Goal: Task Accomplishment & Management: Use online tool/utility

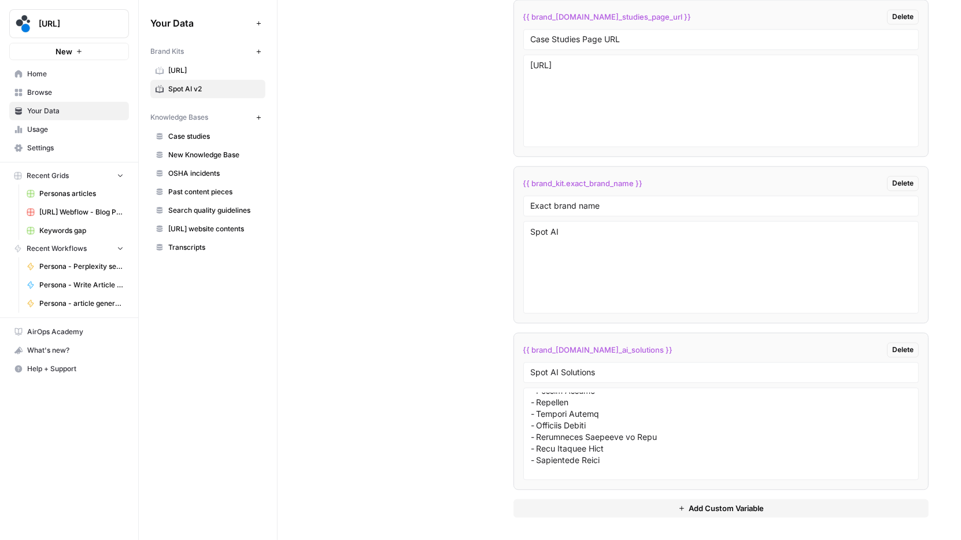
scroll to position [226, 0]
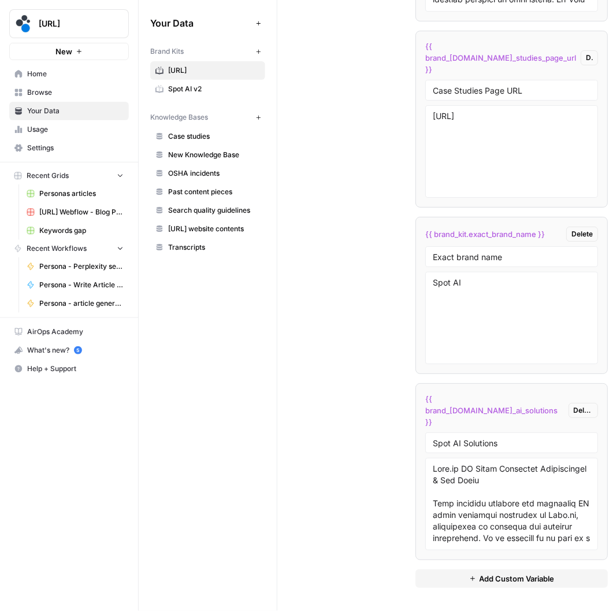
scroll to position [2515, 0]
click at [202, 93] on span "Spot AI v2" at bounding box center [214, 89] width 92 height 10
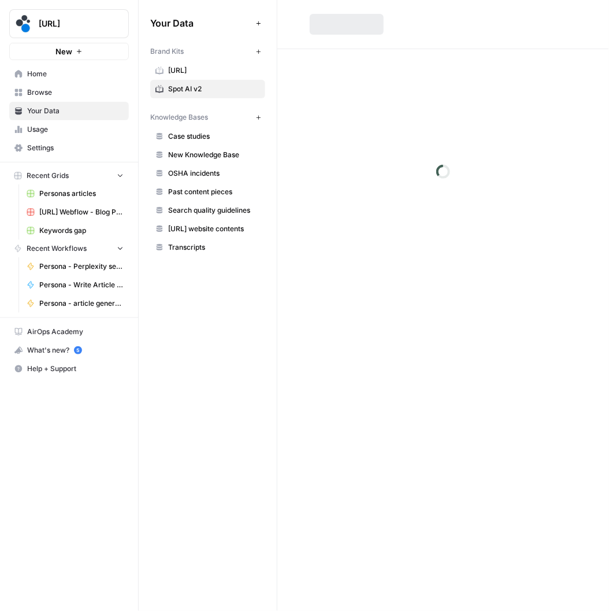
click at [204, 87] on span "Spot AI v2" at bounding box center [214, 89] width 92 height 10
click at [208, 72] on span "[URL]" at bounding box center [214, 70] width 92 height 10
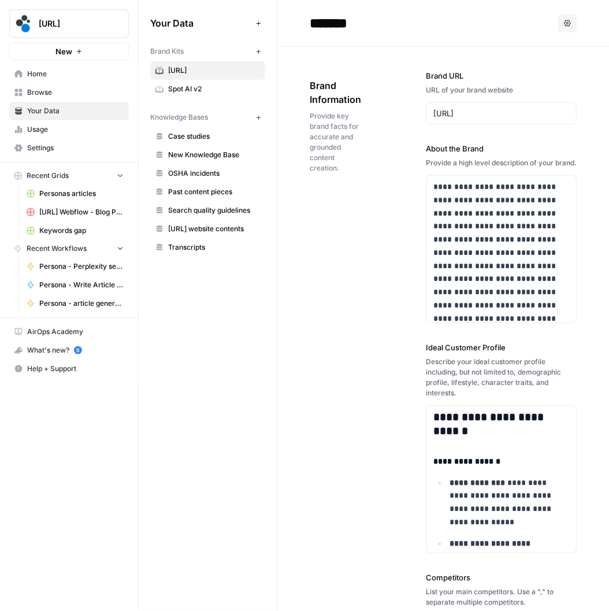
click at [208, 84] on span "Spot AI v2" at bounding box center [214, 89] width 92 height 10
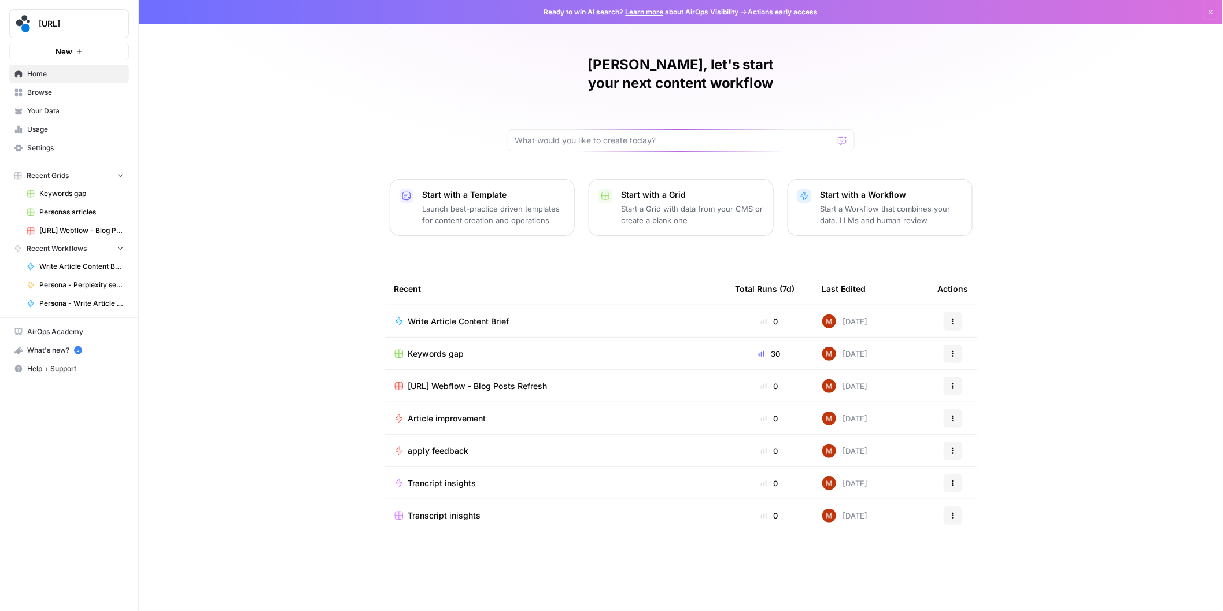
click at [57, 91] on span "Browse" at bounding box center [75, 92] width 97 height 10
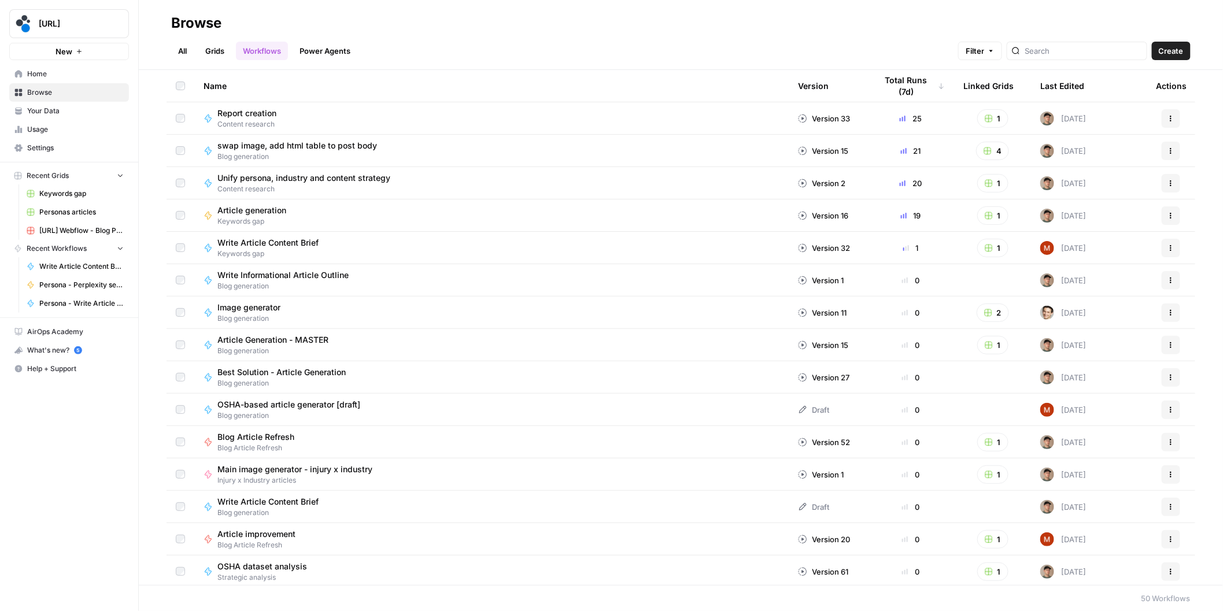
click at [219, 47] on link "Grids" at bounding box center [214, 51] width 33 height 19
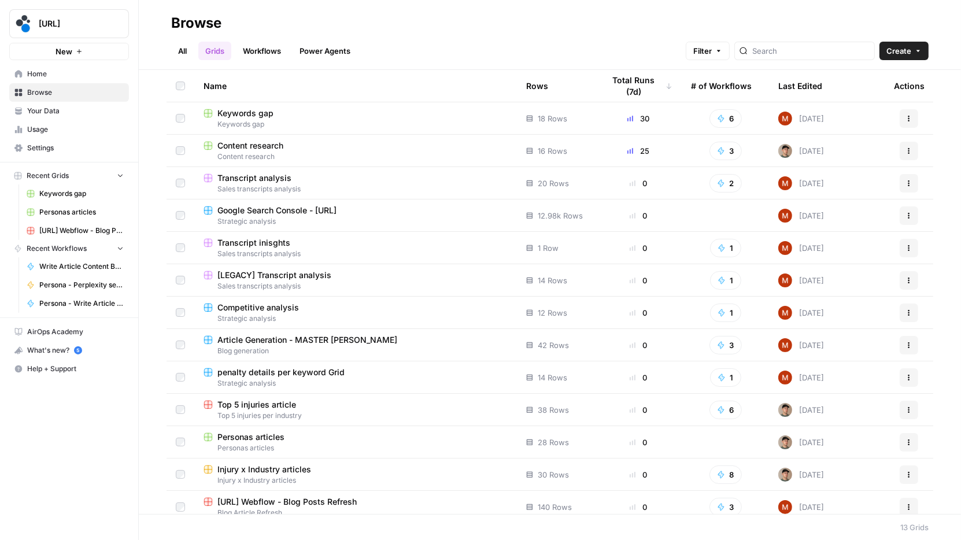
click at [66, 76] on span "Home" at bounding box center [75, 74] width 97 height 10
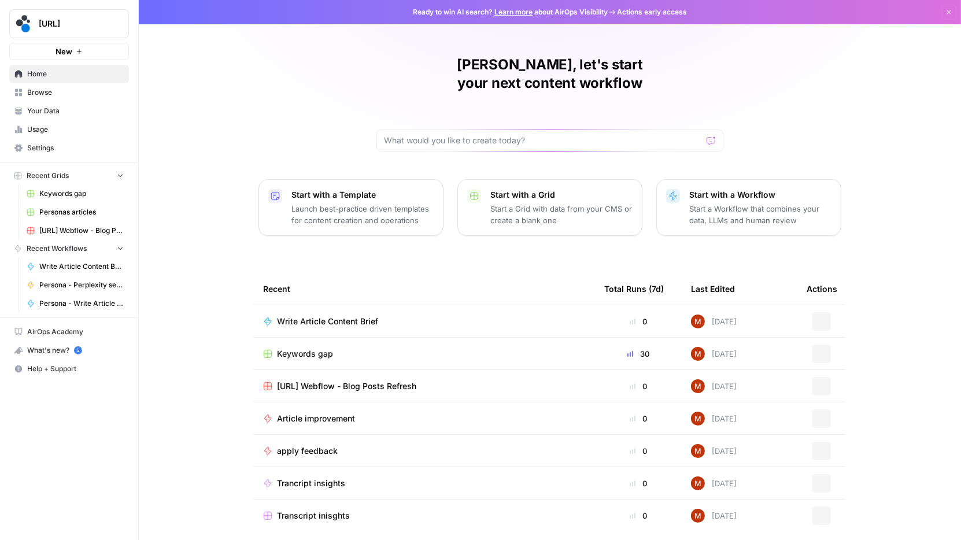
click at [66, 86] on link "Browse" at bounding box center [69, 92] width 120 height 19
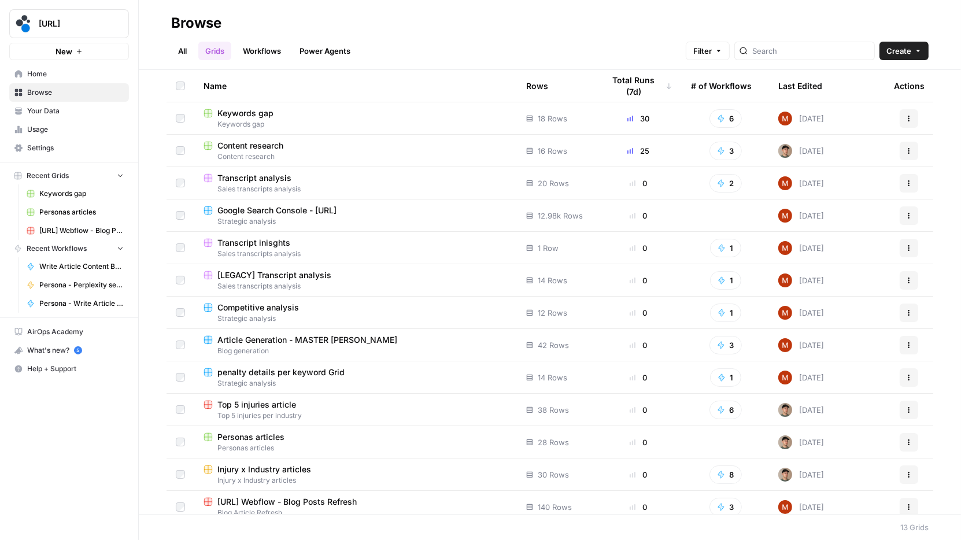
click at [64, 109] on span "Your Data" at bounding box center [75, 111] width 97 height 10
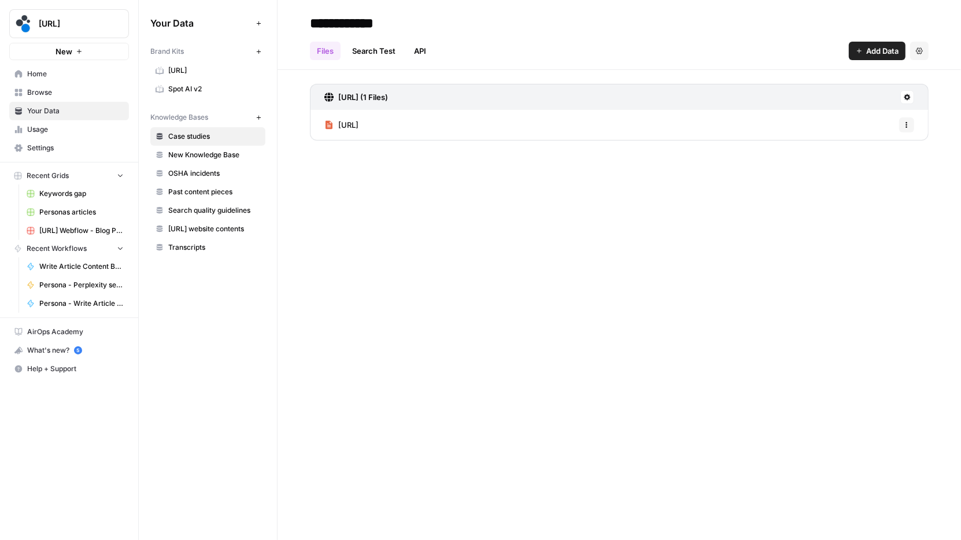
click at [190, 88] on span "Spot AI v2" at bounding box center [214, 89] width 92 height 10
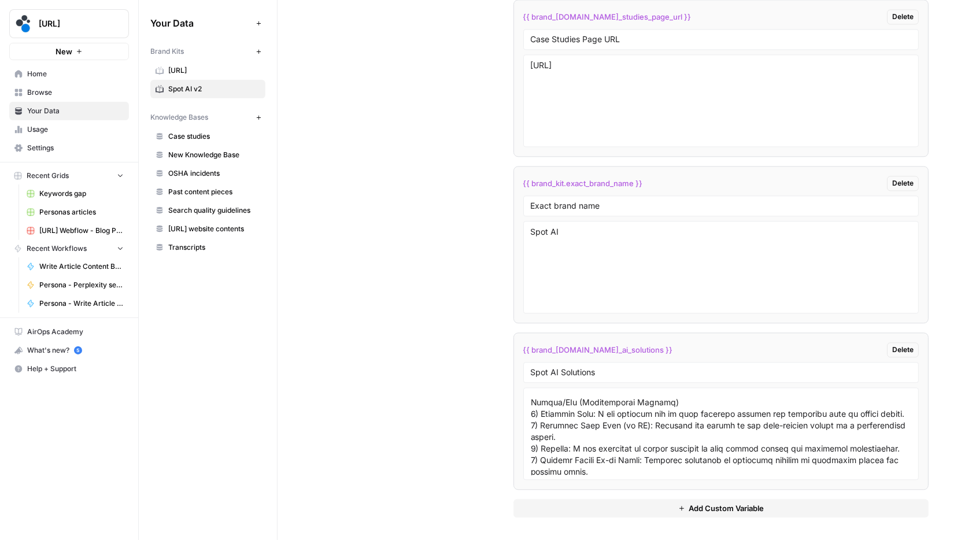
scroll to position [1444, 0]
click at [595, 472] on textarea at bounding box center [721, 434] width 381 height 82
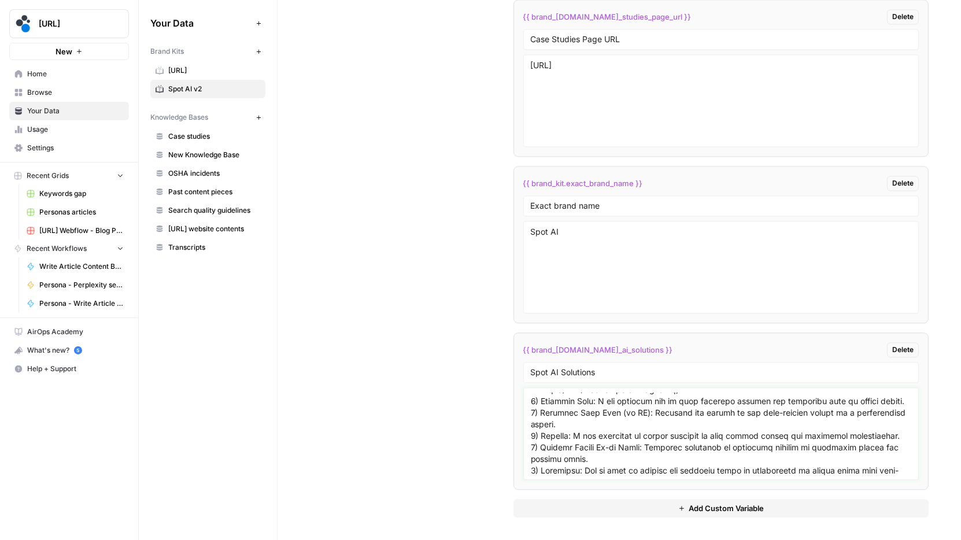
scroll to position [1466, 0]
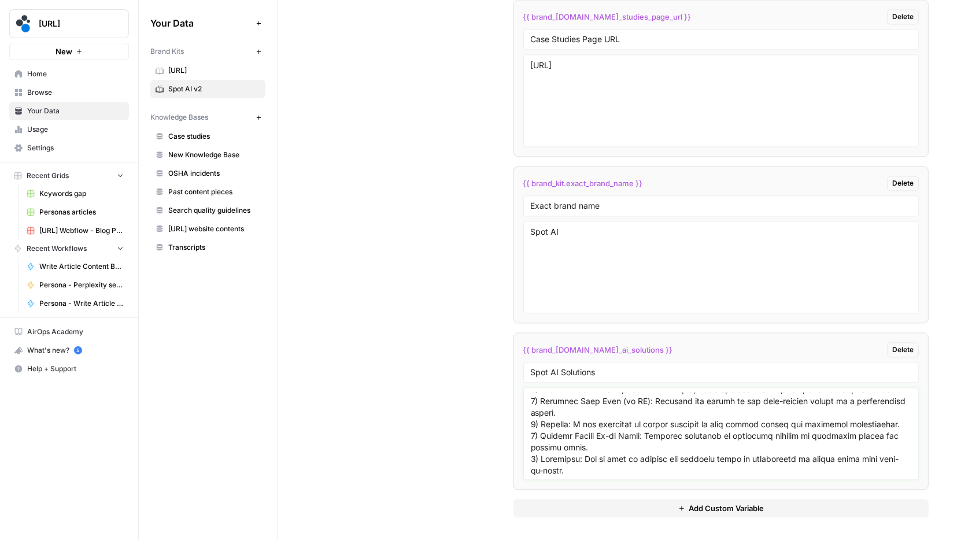
type textarea "Spot AI AI Video Analytics Capabilities & Use Cases This document outlines the …"
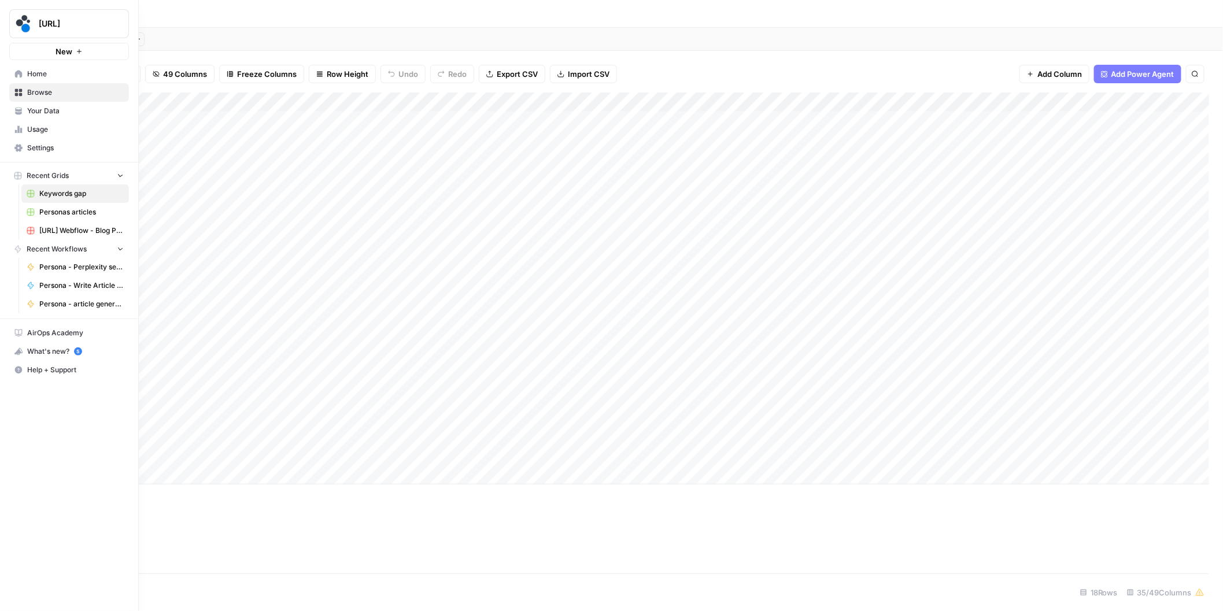
click at [16, 73] on icon at bounding box center [19, 74] width 8 height 8
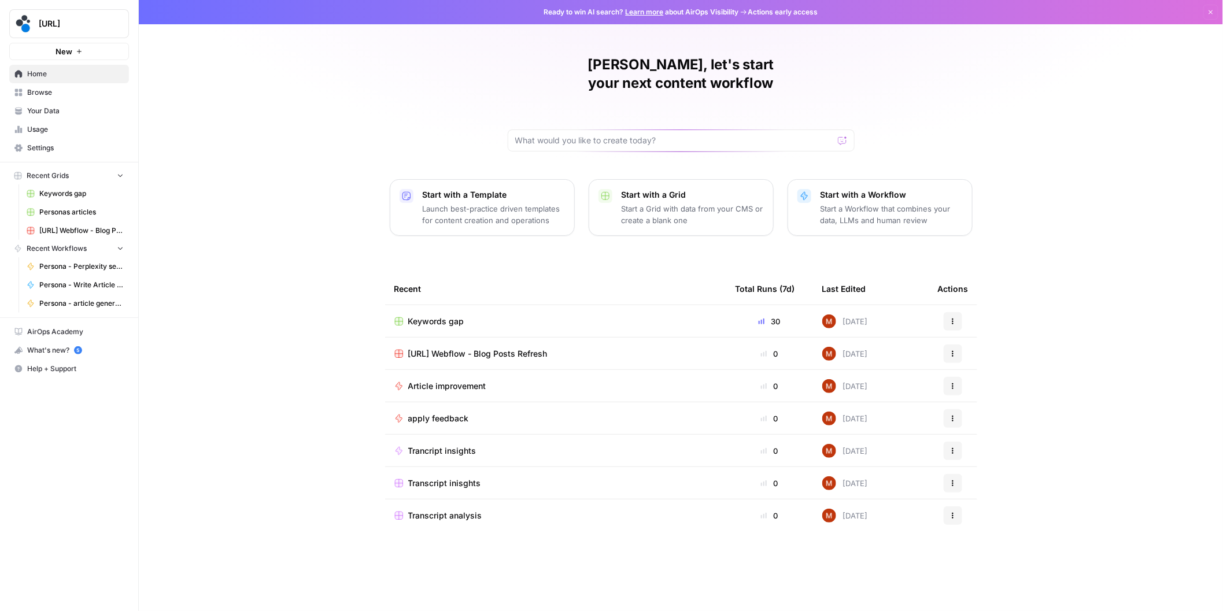
click at [445, 316] on span "Keywords gap" at bounding box center [436, 322] width 56 height 12
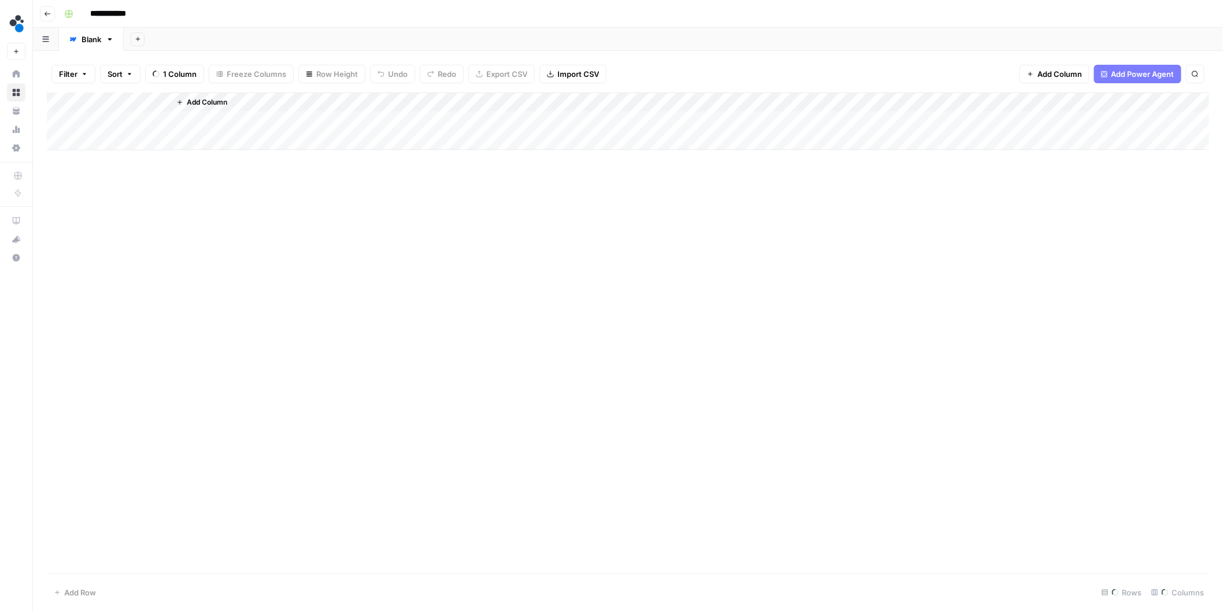
click at [119, 121] on div "Add Column" at bounding box center [628, 122] width 1163 height 58
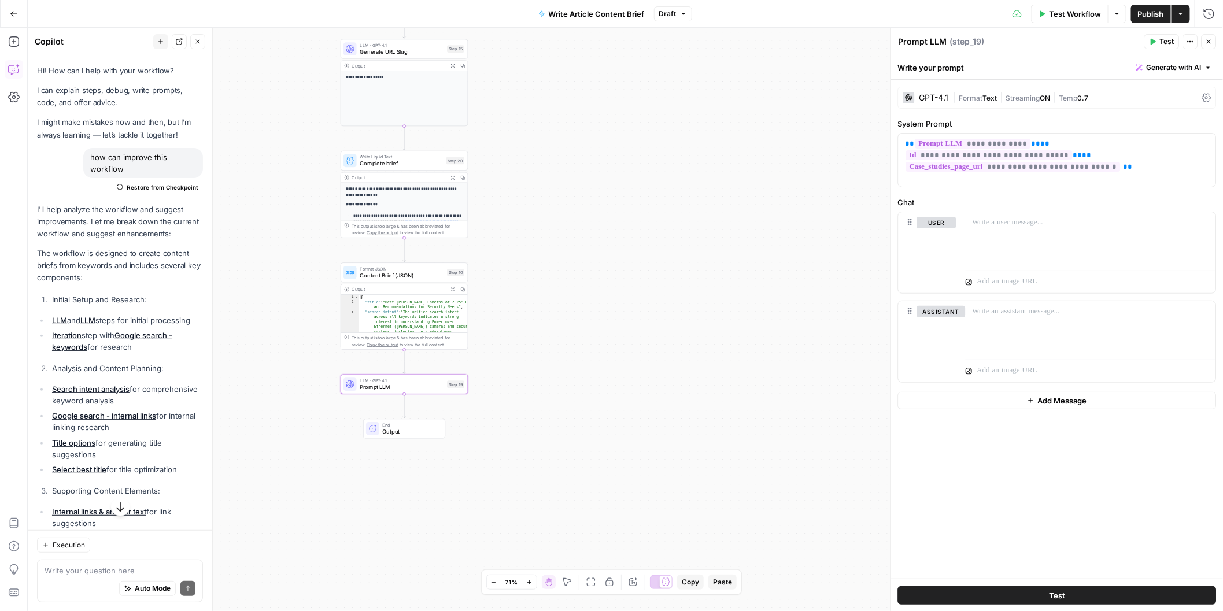
scroll to position [87, 0]
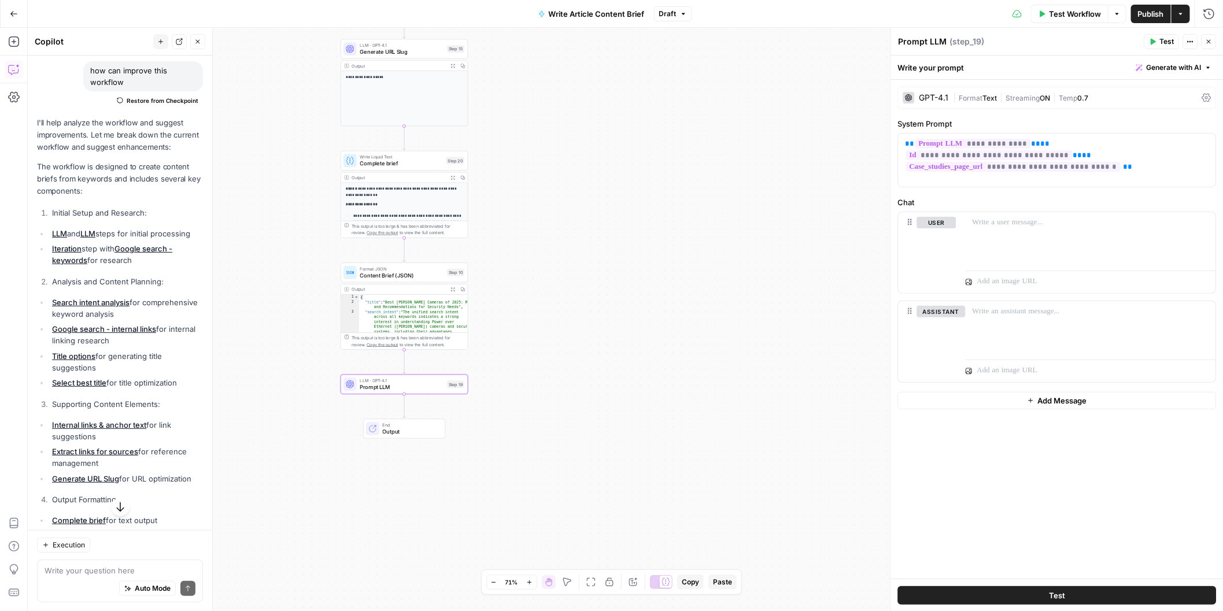
click at [690, 11] on button "Draft" at bounding box center [673, 13] width 38 height 15
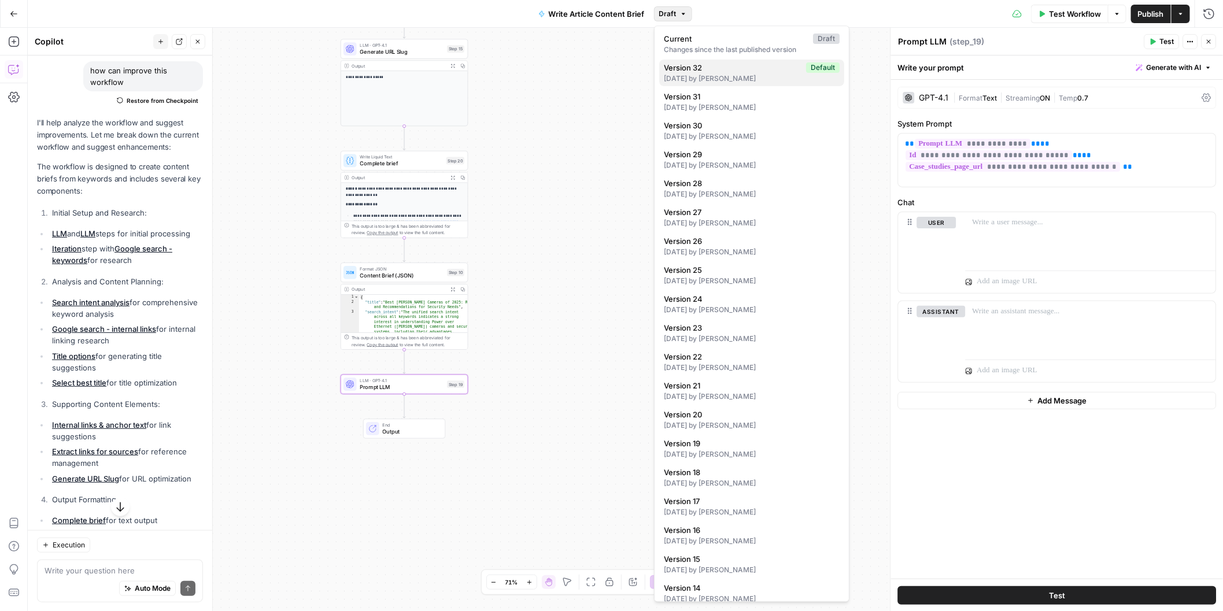
click at [789, 74] on div "13 days ago by Jedrzej Brozyna" at bounding box center [752, 78] width 176 height 10
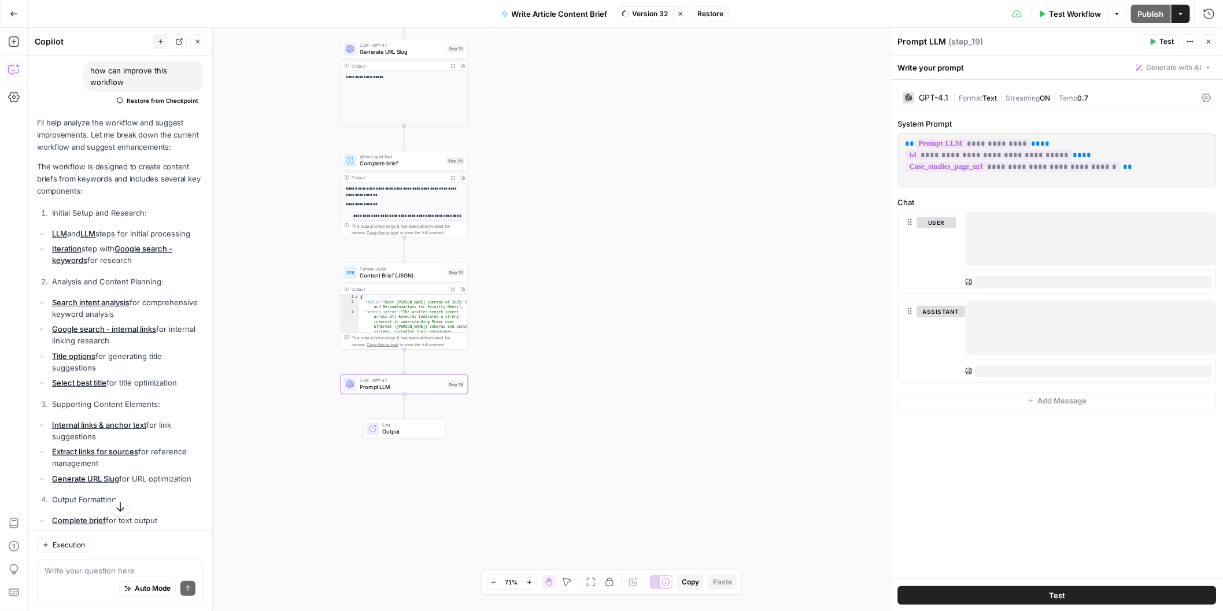
click at [714, 13] on span "Restore" at bounding box center [711, 14] width 26 height 10
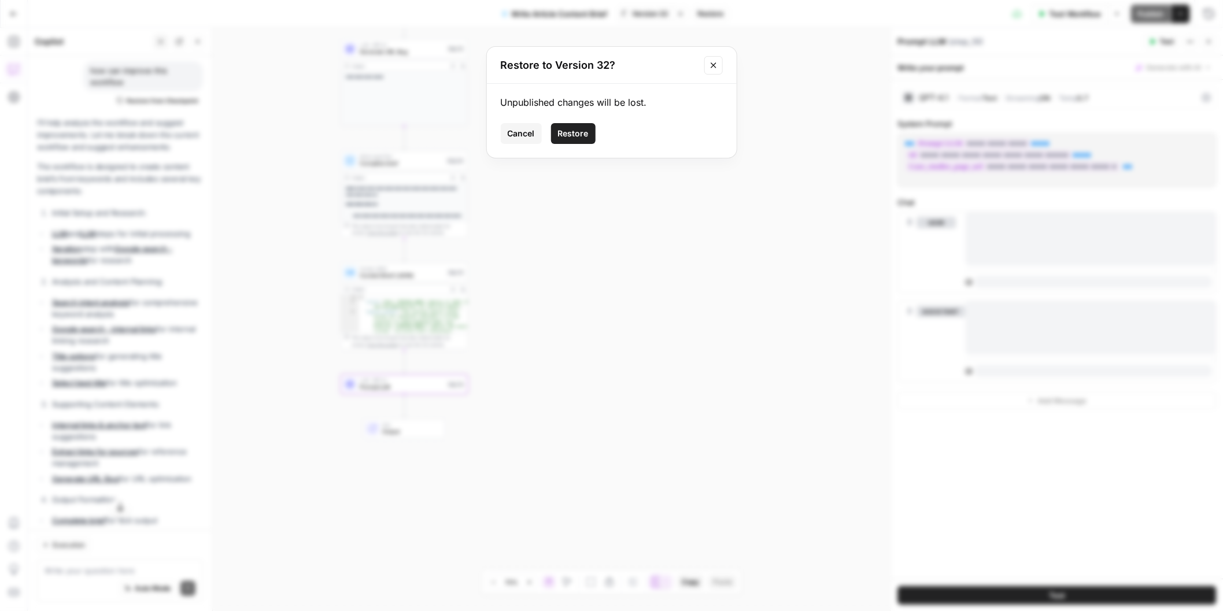
click at [580, 134] on span "Restore" at bounding box center [573, 134] width 31 height 12
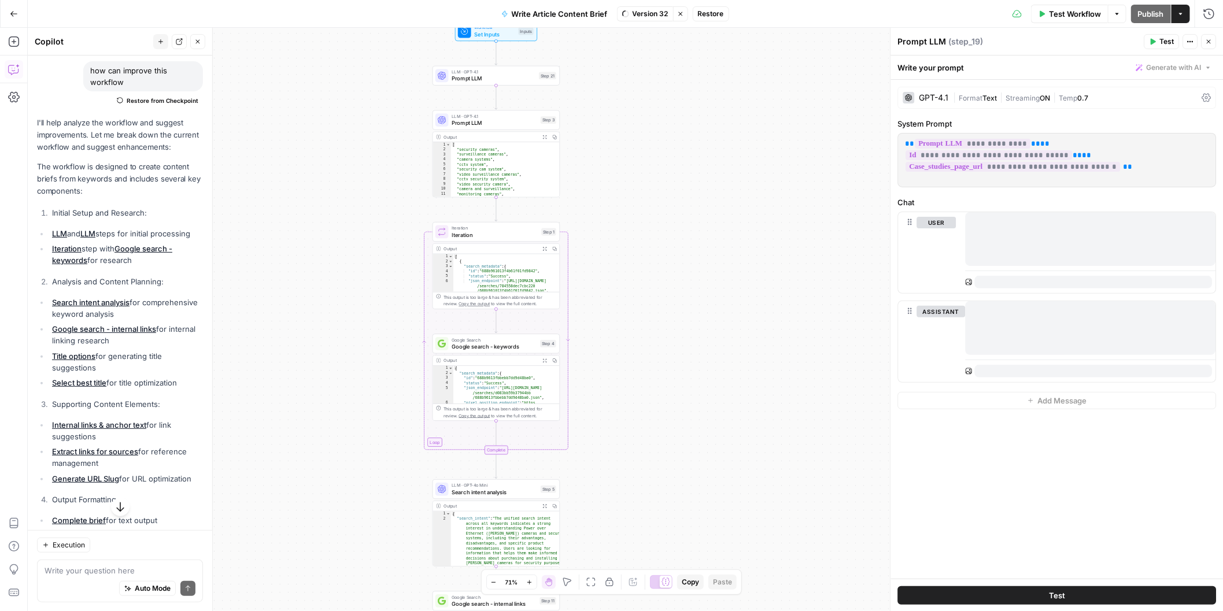
click at [695, 145] on div "Workflow Set Inputs Inputs LLM · GPT-4.1 Prompt LLM Step 21 LLM · GPT-4.1 Promp…" at bounding box center [625, 319] width 1195 height 583
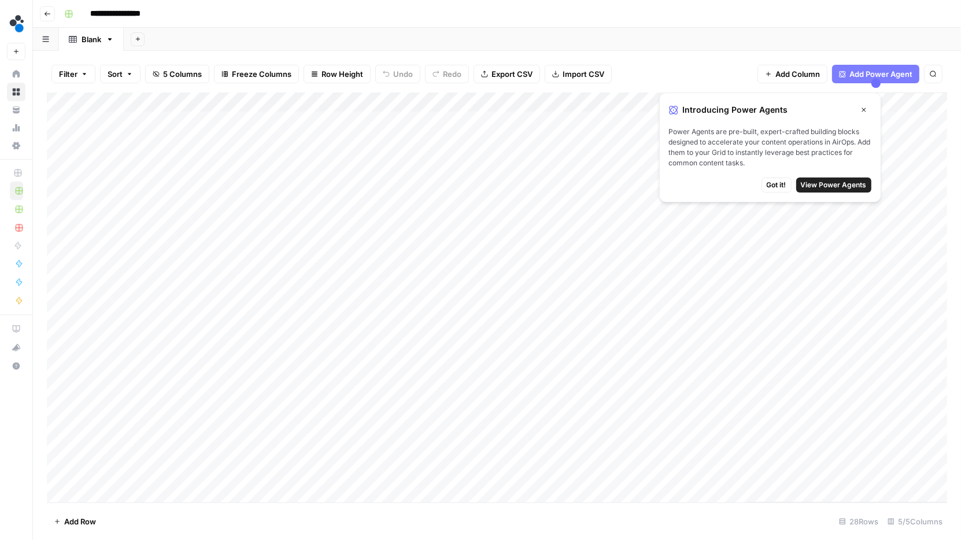
click at [779, 184] on span "Got it!" at bounding box center [777, 185] width 20 height 10
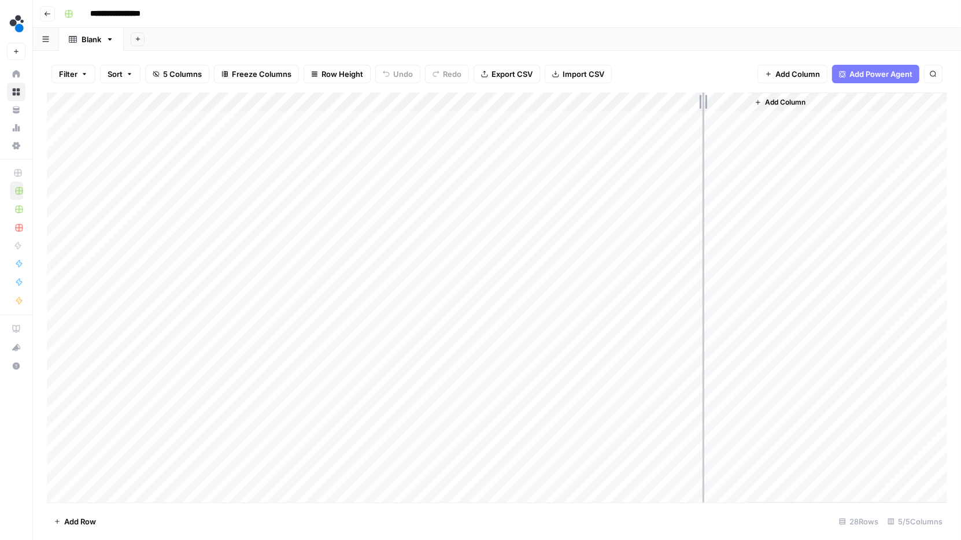
drag, startPoint x: 644, startPoint y: 98, endPoint x: 729, endPoint y: 97, distance: 85.0
click at [728, 96] on div "Add Column" at bounding box center [497, 298] width 900 height 410
click at [862, 98] on span "Add Column" at bounding box center [869, 102] width 40 height 10
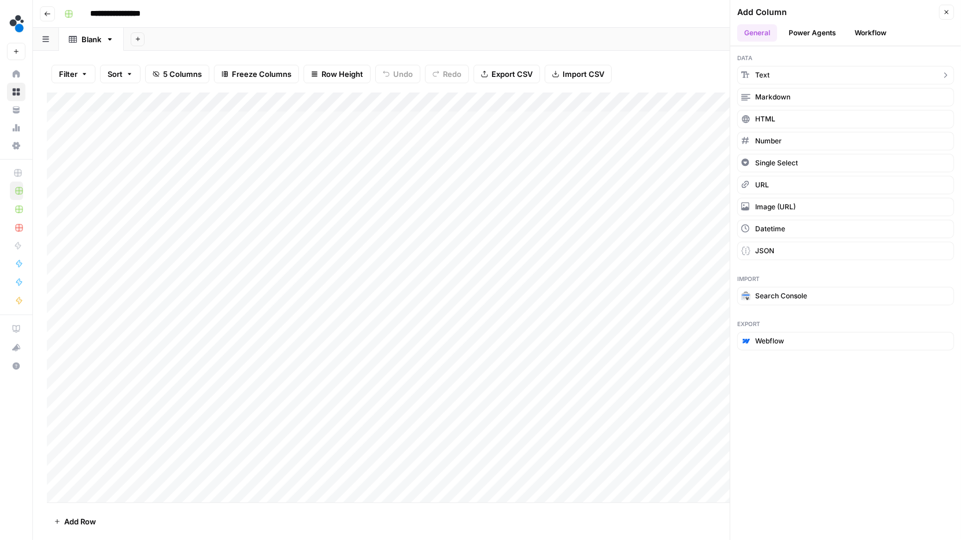
click at [799, 72] on button "Text" at bounding box center [845, 75] width 217 height 19
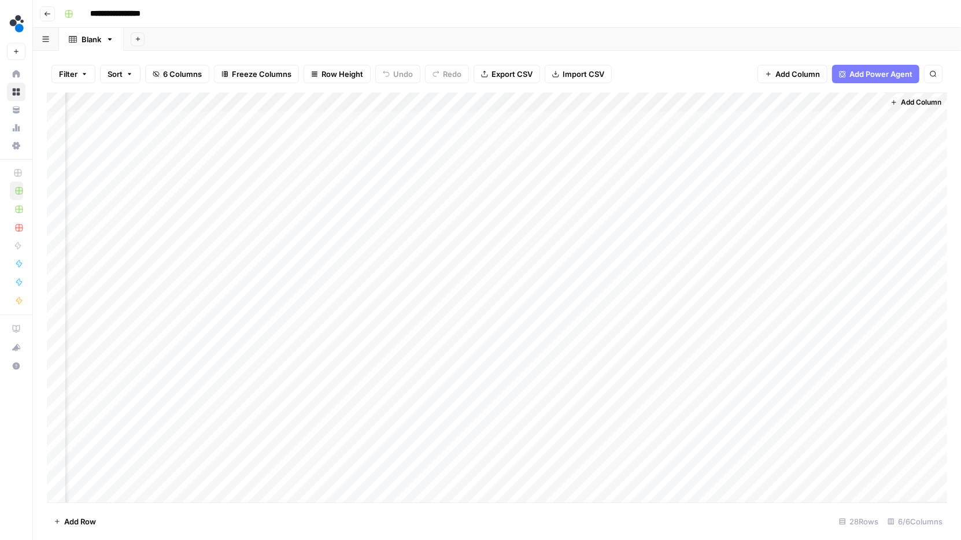
scroll to position [0, 53]
click at [809, 102] on div "Add Column" at bounding box center [497, 298] width 900 height 410
click at [819, 98] on div "Add Column" at bounding box center [497, 298] width 900 height 410
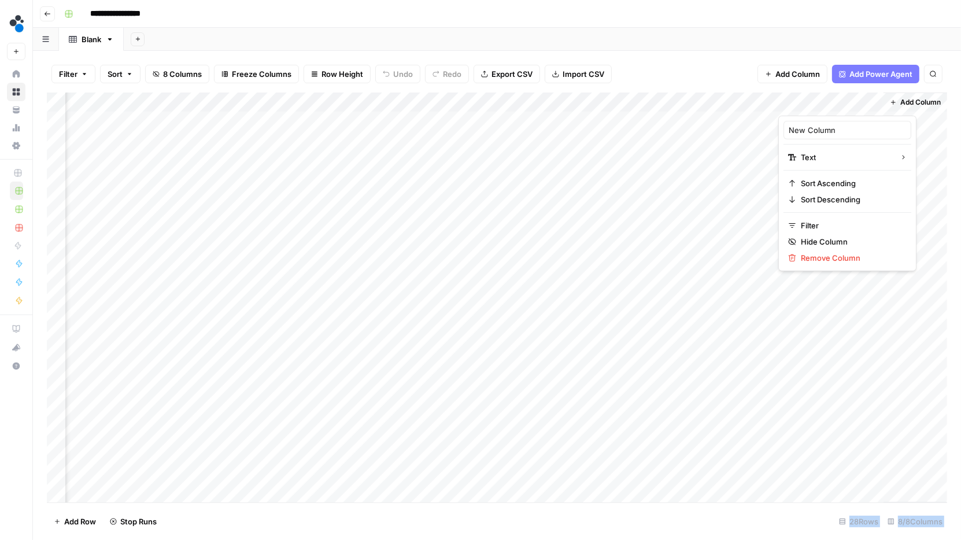
drag, startPoint x: 817, startPoint y: 96, endPoint x: 740, endPoint y: 97, distance: 77.5
click at [740, 97] on body "**********" at bounding box center [480, 270] width 961 height 540
drag, startPoint x: 813, startPoint y: 105, endPoint x: 807, endPoint y: 195, distance: 89.8
drag, startPoint x: 827, startPoint y: 98, endPoint x: 616, endPoint y: 90, distance: 211.2
click at [616, 90] on div "Filter Sort 8 Columns Freeze Columns Row Height Undo Redo Export CSV Import CSV…" at bounding box center [497, 295] width 928 height 489
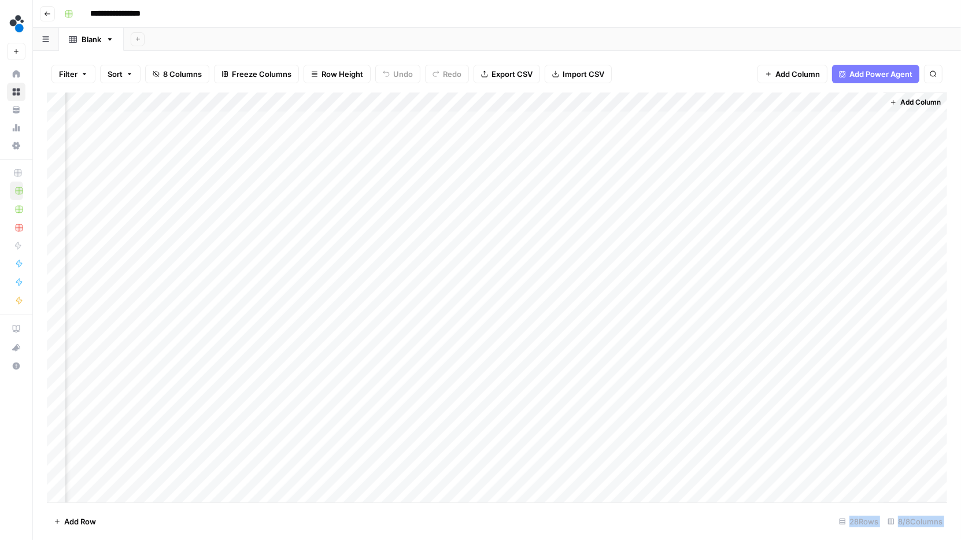
click at [663, 99] on div "Add Column" at bounding box center [497, 298] width 900 height 410
click at [640, 98] on div at bounding box center [622, 104] width 105 height 23
click at [627, 132] on input "New Column" at bounding box center [638, 130] width 117 height 12
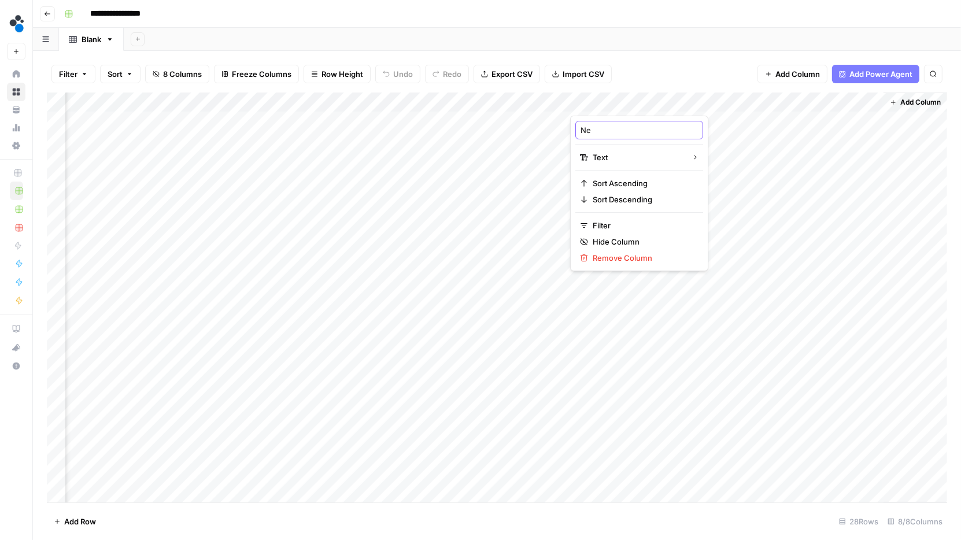
type input "N"
type input "F"
type input "Tomas check"
click at [669, 100] on div "Add Column" at bounding box center [497, 298] width 900 height 410
click at [627, 260] on span "Remove Column" at bounding box center [643, 258] width 101 height 12
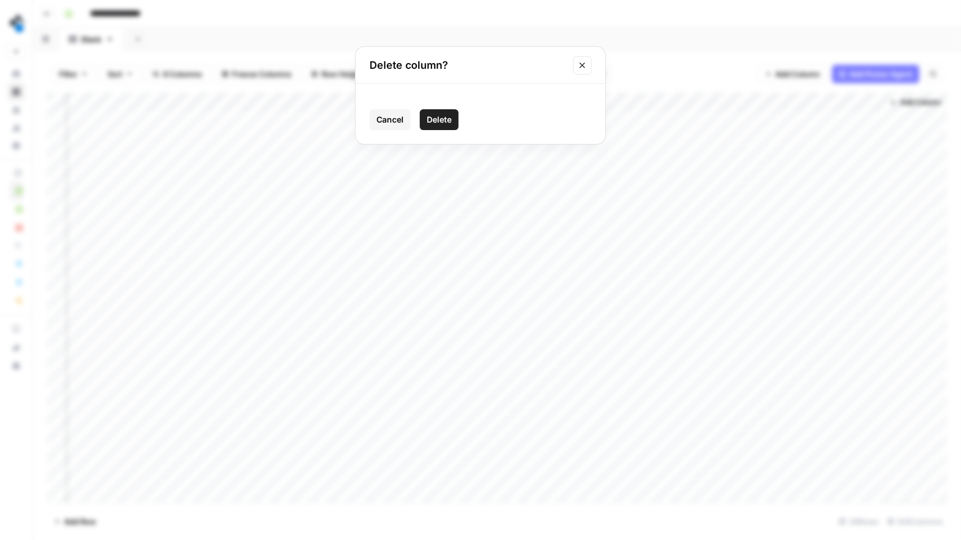
click at [447, 120] on span "Delete" at bounding box center [439, 120] width 25 height 12
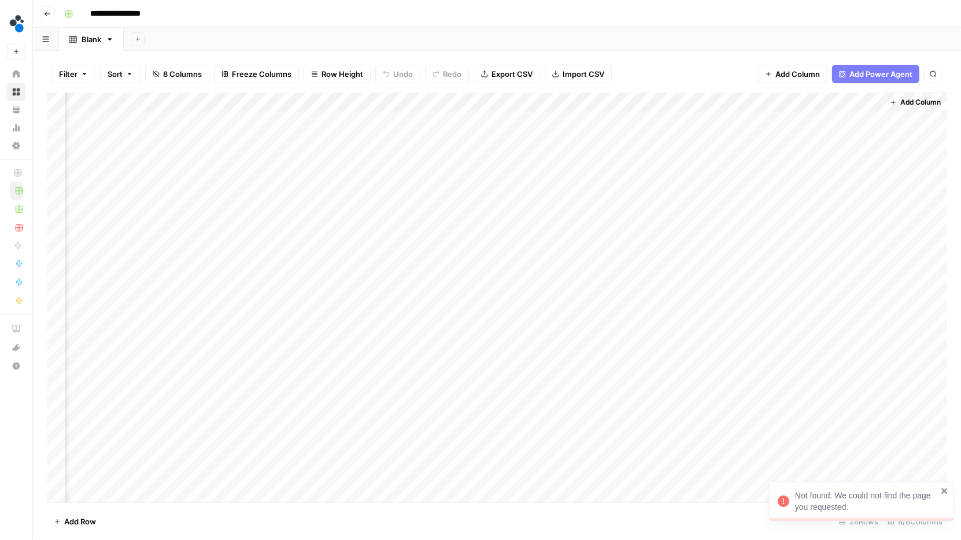
click at [665, 101] on div "Add Column" at bounding box center [497, 298] width 900 height 410
click at [608, 260] on span "Remove Column" at bounding box center [643, 258] width 101 height 12
click at [435, 114] on span "Delete" at bounding box center [439, 120] width 25 height 12
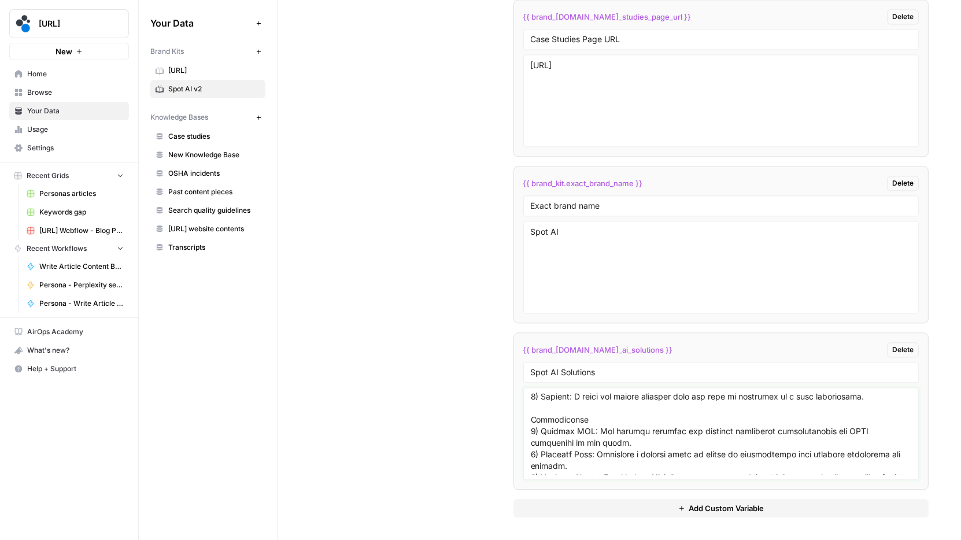
scroll to position [1444, 0]
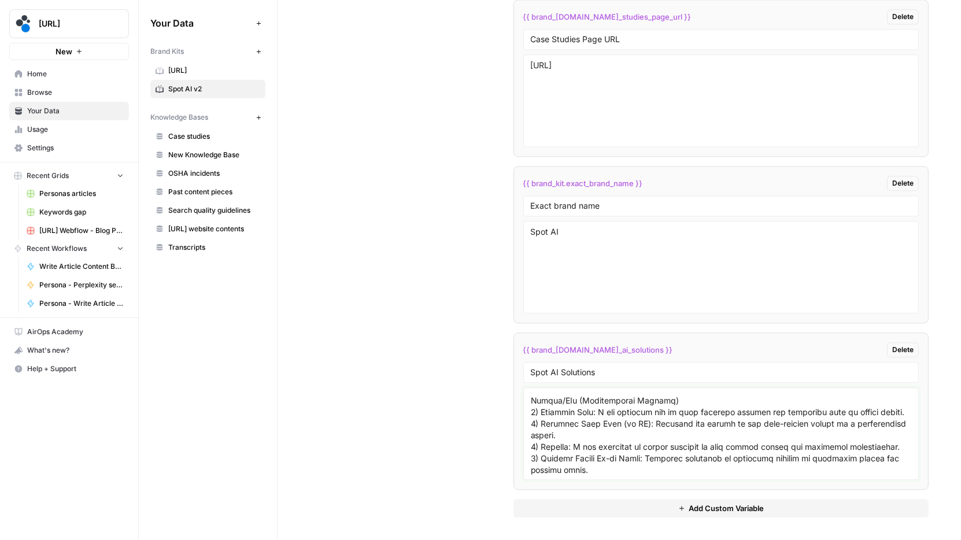
drag, startPoint x: 532, startPoint y: 398, endPoint x: 700, endPoint y: 506, distance: 199.5
click at [700, 506] on div "{{ brand_kit.authors }} Delete authors {{ brand_kit.case_studies_page_url }} De…" at bounding box center [721, 175] width 416 height 685
click at [583, 424] on textarea at bounding box center [721, 434] width 381 height 82
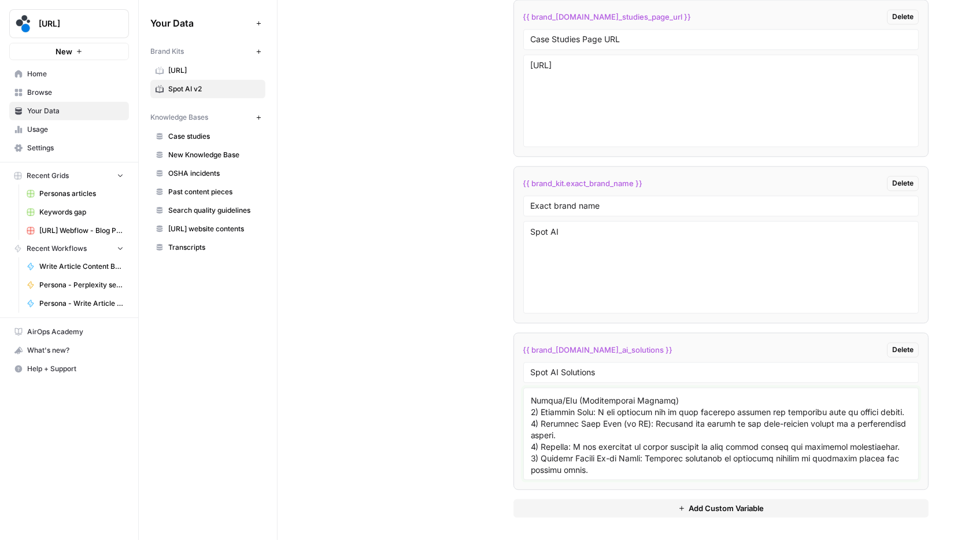
paste textarea "This document outlines the available video AI analytics templates and solutions…"
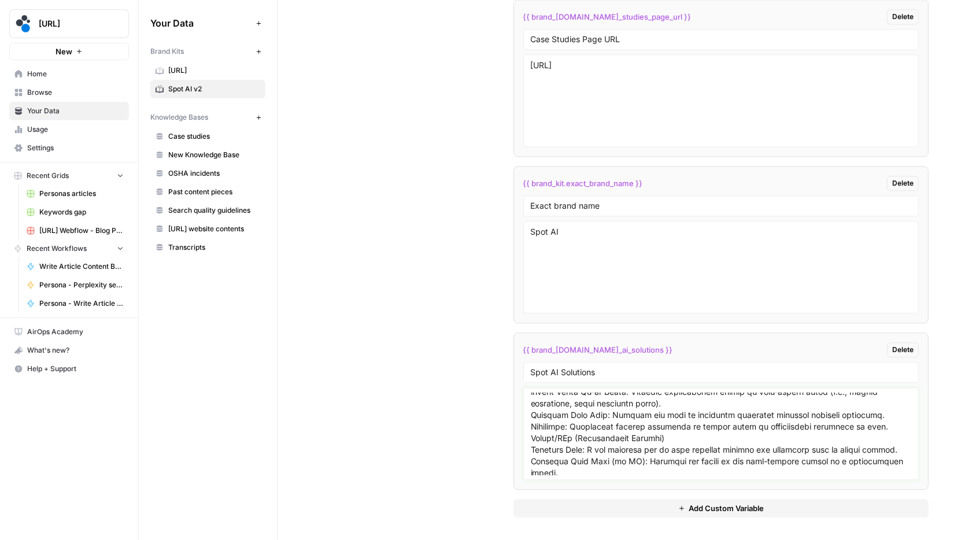
scroll to position [1204, 0]
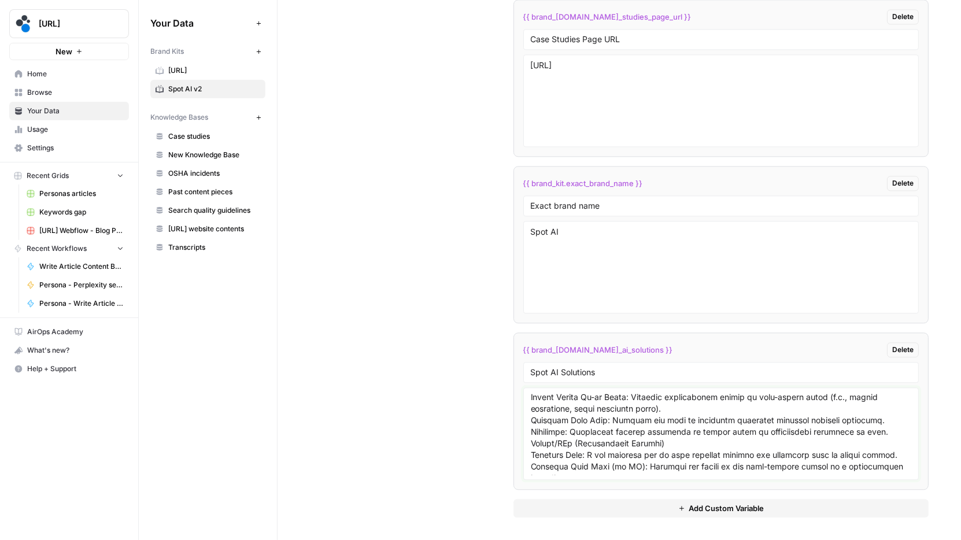
type textarea "Spot AI AI Video Analytics Capabilities & Use Cases This document outlines the …"
click at [408, 173] on div "Custom Variables Create custom variables that will appear as global brand varia…" at bounding box center [619, 175] width 619 height 731
click at [187, 66] on span "[URL]" at bounding box center [214, 70] width 92 height 10
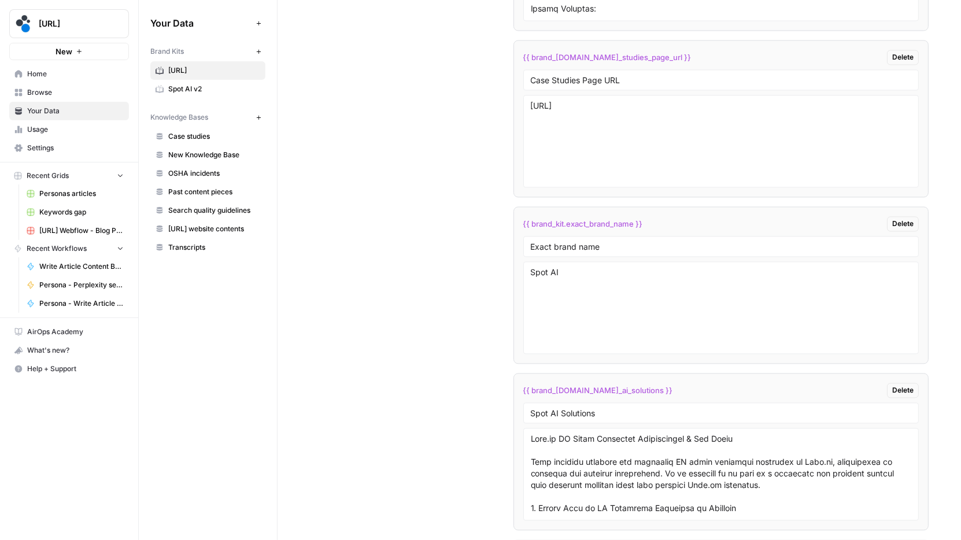
click at [191, 87] on span "Spot AI v2" at bounding box center [214, 89] width 92 height 10
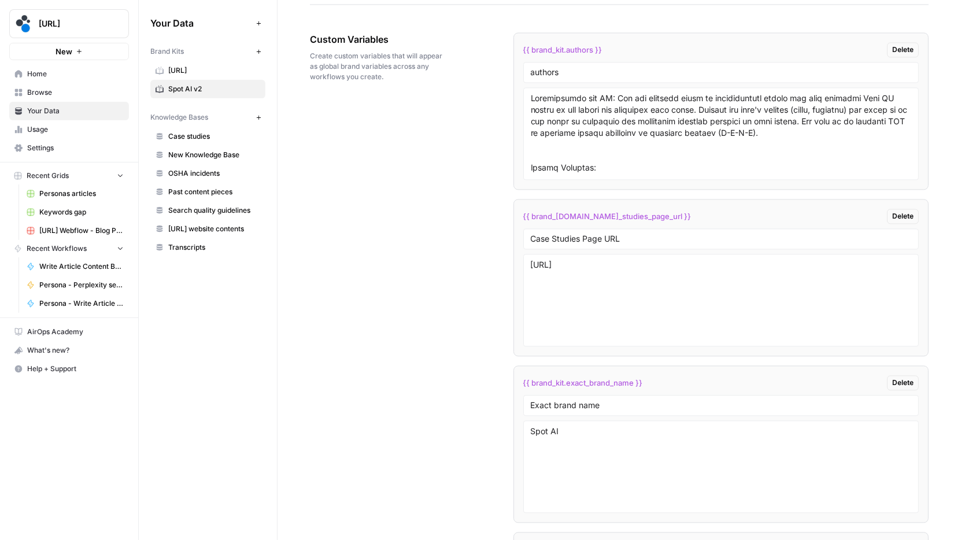
scroll to position [2070, 0]
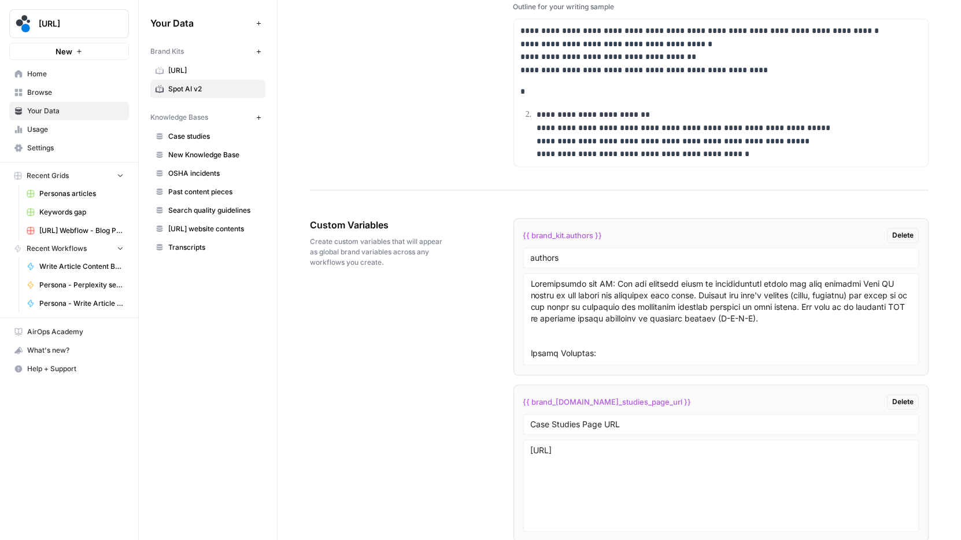
click at [65, 130] on span "Usage" at bounding box center [75, 129] width 97 height 10
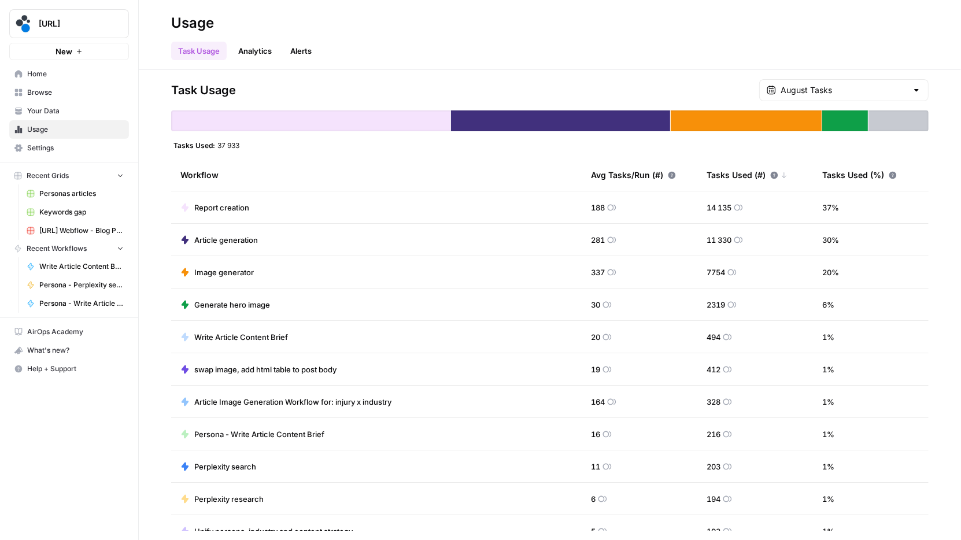
click at [204, 204] on span "Report creation" at bounding box center [221, 208] width 55 height 12
click at [70, 134] on link "Usage" at bounding box center [69, 129] width 120 height 19
click at [83, 76] on span "Home" at bounding box center [75, 74] width 97 height 10
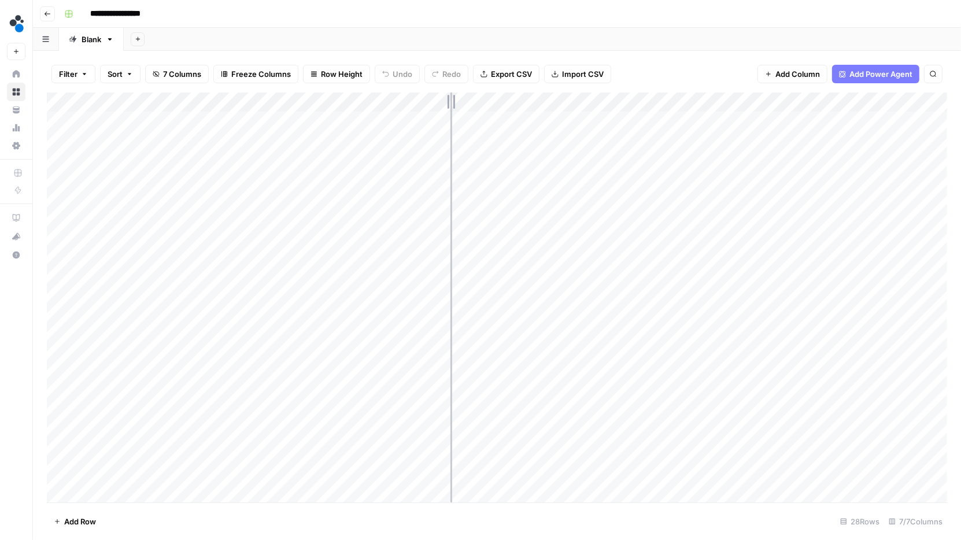
drag, startPoint x: 424, startPoint y: 99, endPoint x: 459, endPoint y: 97, distance: 35.3
click at [459, 97] on div "Add Column" at bounding box center [497, 298] width 900 height 410
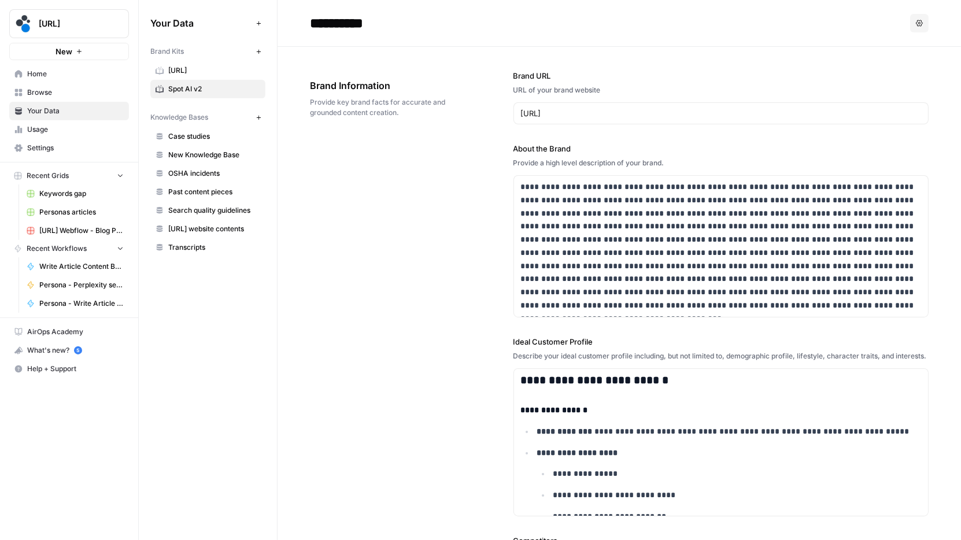
scroll to position [1466, 0]
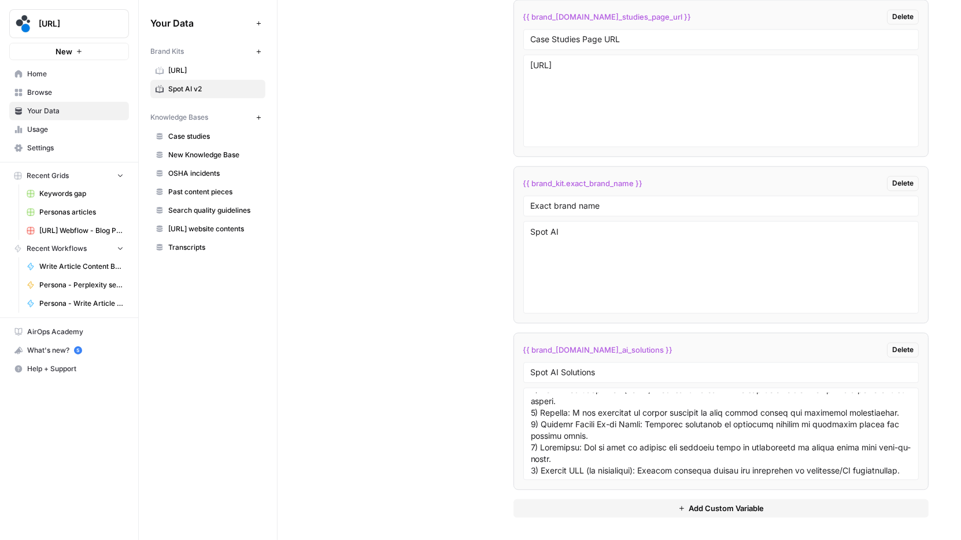
click at [572, 410] on textarea at bounding box center [721, 434] width 381 height 82
